Goal: Task Accomplishment & Management: Complete application form

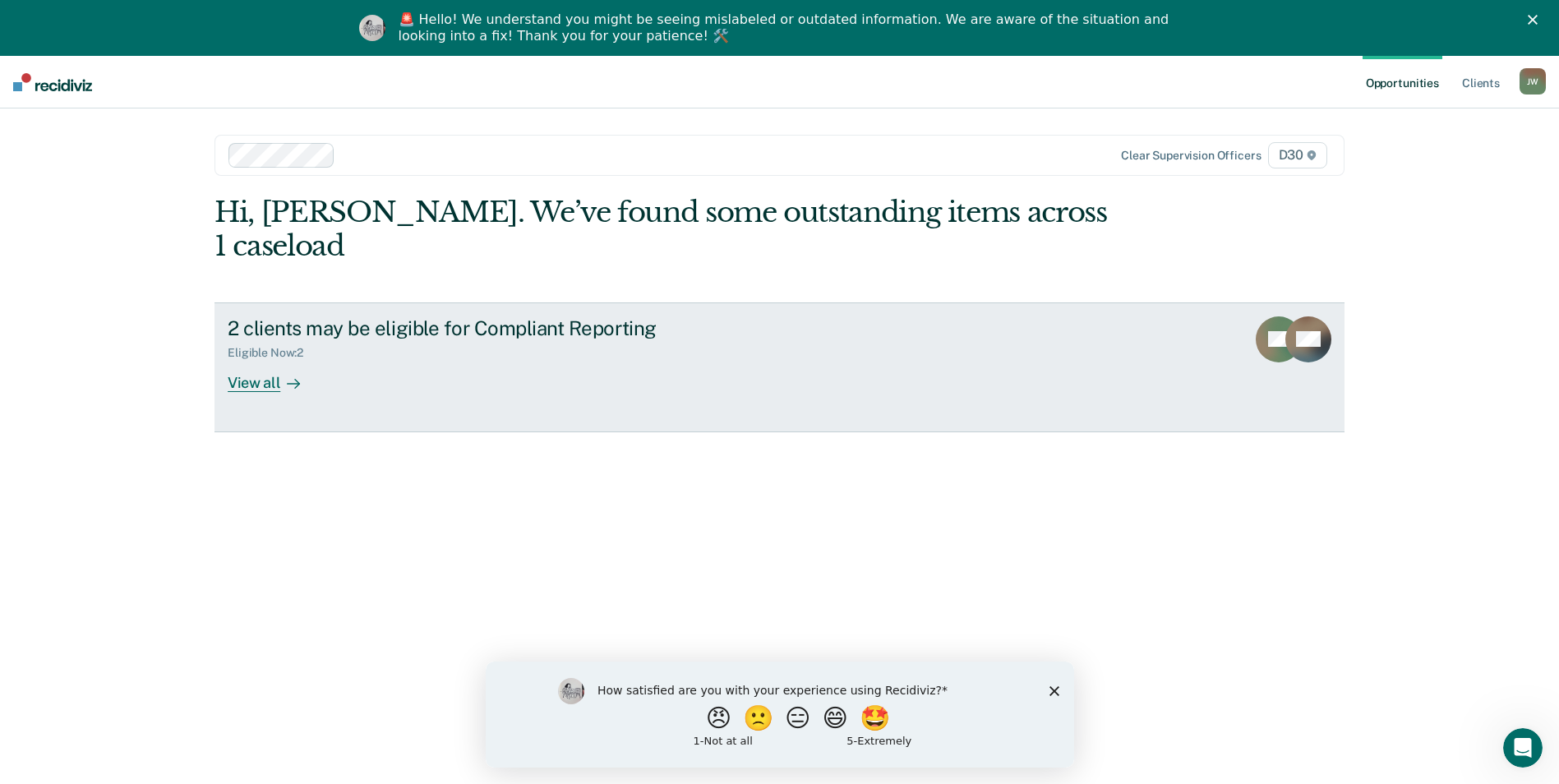
click at [269, 358] on link "2 clients may be eligible for Compliant Reporting Eligible Now : 2 View all RD …" at bounding box center [780, 367] width 1130 height 130
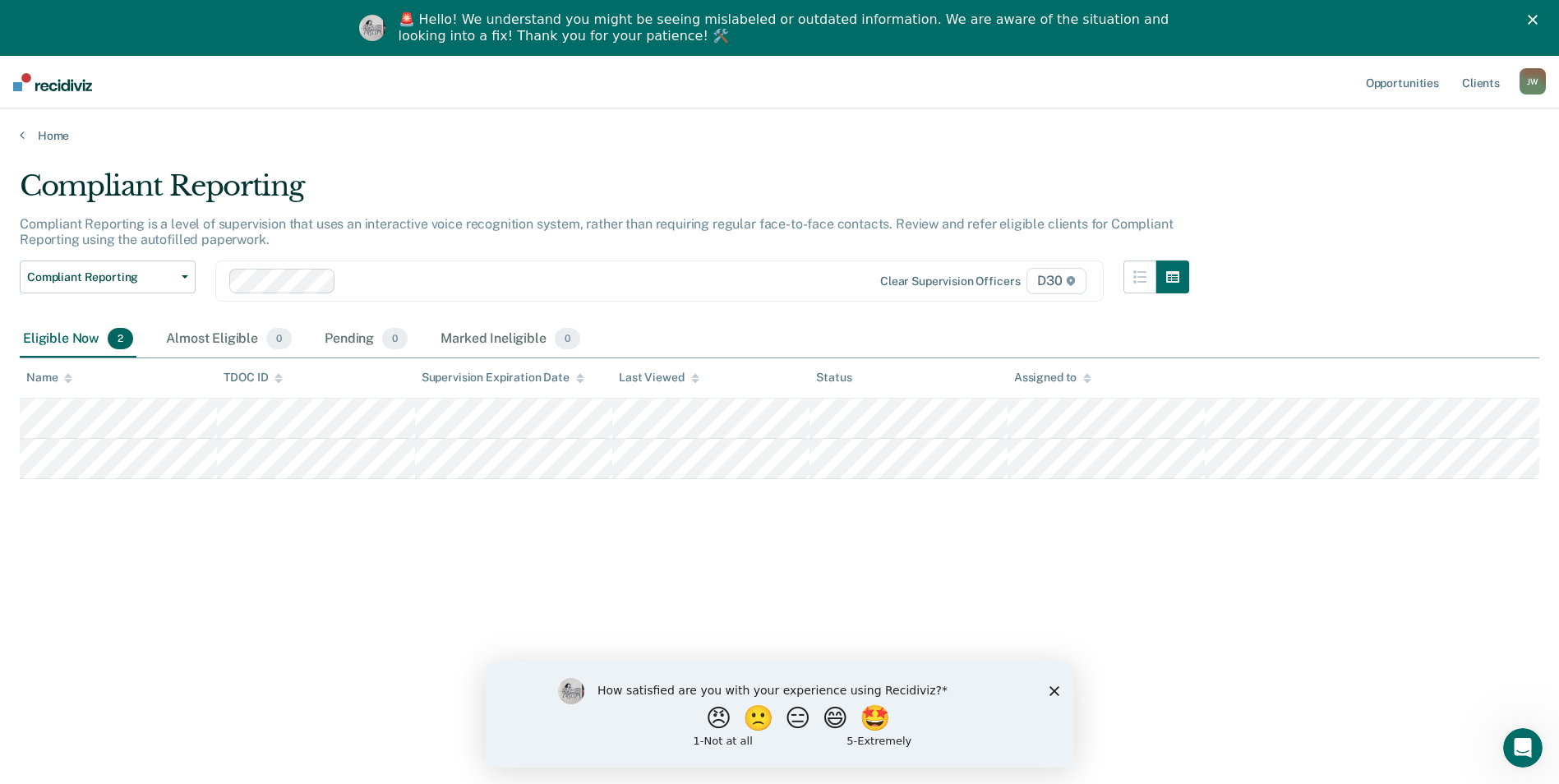
click at [1052, 685] on icon "Close survey" at bounding box center [1053, 690] width 10 height 10
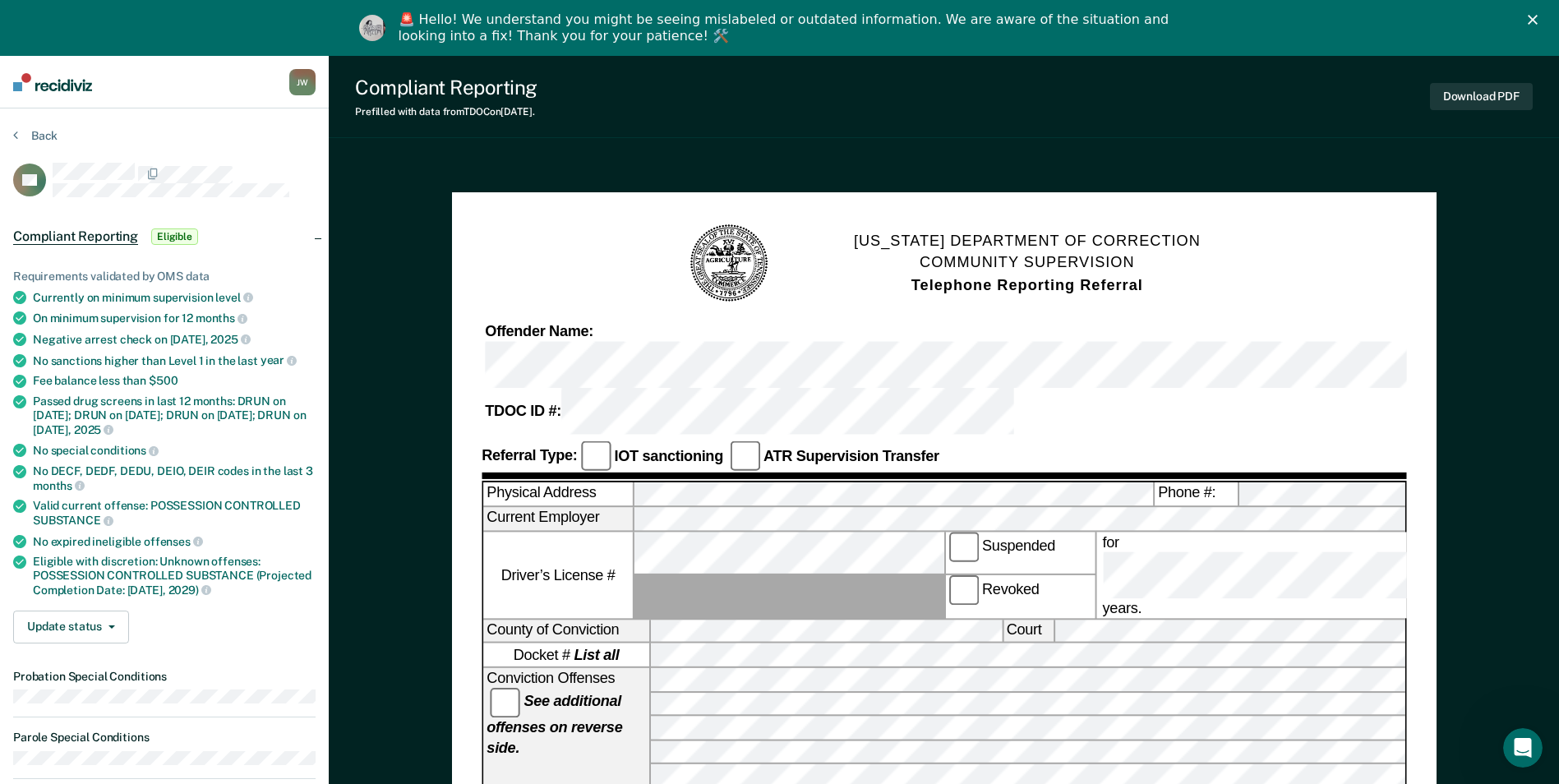
drag, startPoint x: 1562, startPoint y: 169, endPoint x: 1503, endPoint y: 75, distance: 111.0
click at [1503, 75] on div "Compliant Reporting Prefilled with data from TDOC on [DATE] . Download PDF" at bounding box center [944, 97] width 1230 height 82
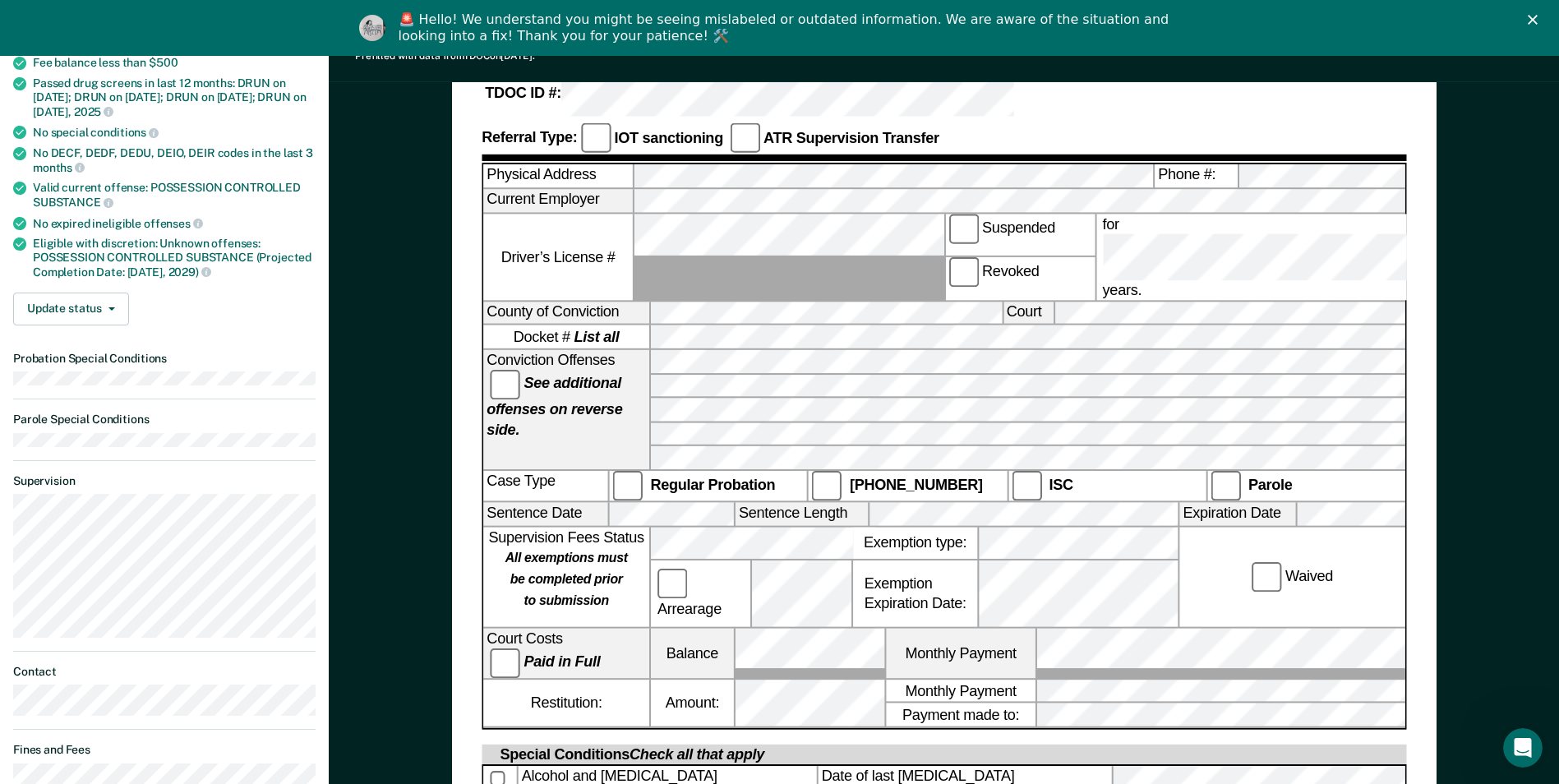
scroll to position [277, 0]
